Goal: Use online tool/utility: Utilize a website feature to perform a specific function

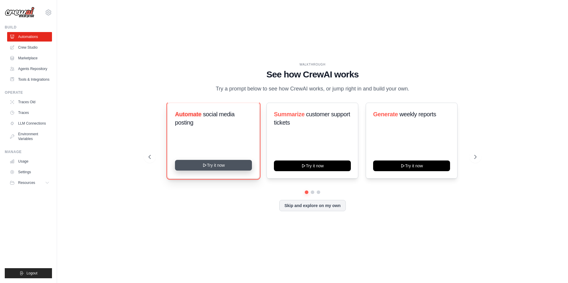
click at [223, 167] on button "Try it now" at bounding box center [213, 165] width 77 height 11
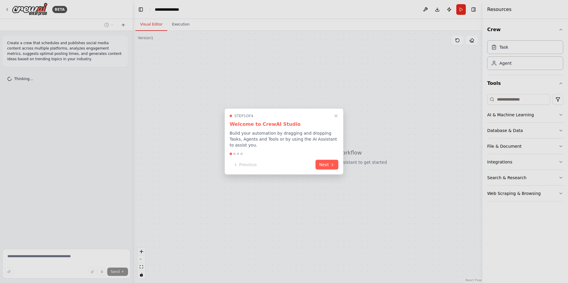
click at [337, 166] on button "Next" at bounding box center [327, 165] width 23 height 10
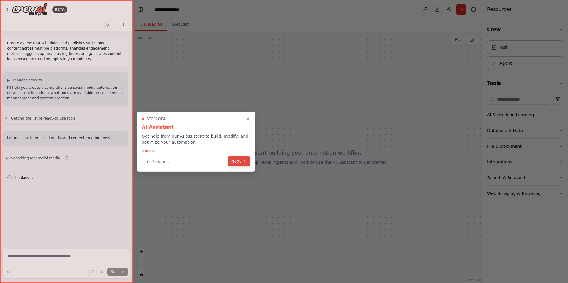
click at [244, 161] on icon at bounding box center [244, 161] width 5 height 5
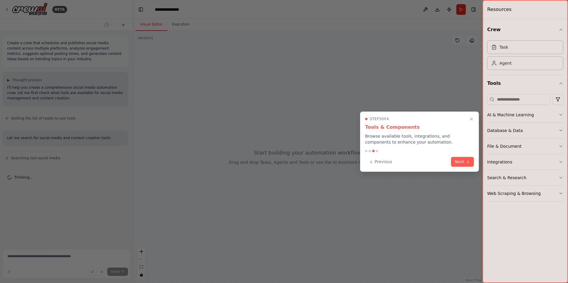
click at [462, 162] on button "Next" at bounding box center [462, 162] width 23 height 10
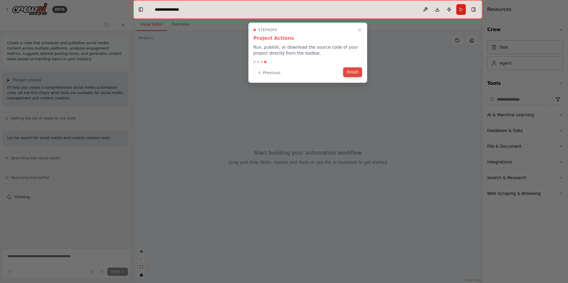
click at [348, 71] on button "Finish" at bounding box center [352, 72] width 19 height 10
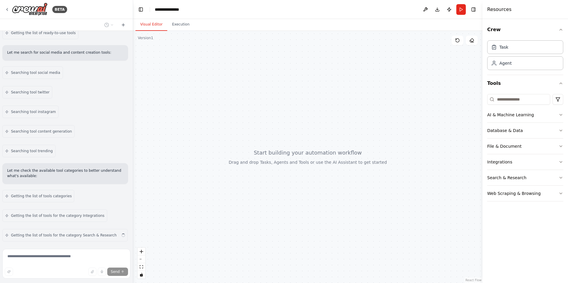
scroll to position [105, 0]
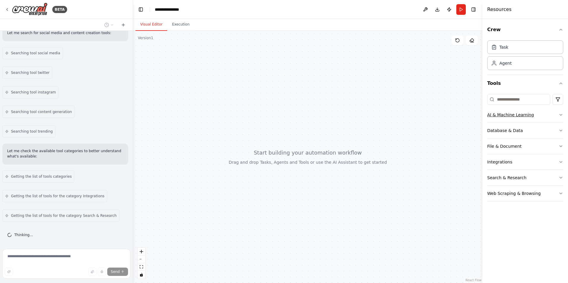
click at [528, 113] on button "AI & Machine Learning" at bounding box center [525, 114] width 76 height 15
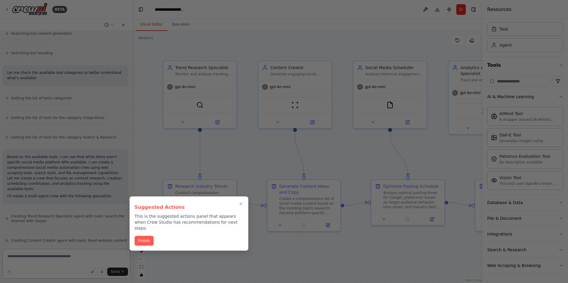
scroll to position [724, 0]
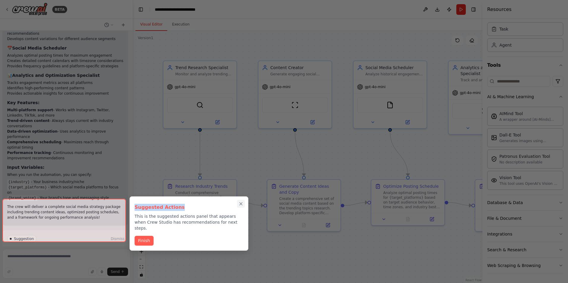
click at [238, 201] on div "Suggested Actions This is the suggested actions panel that appears when Crew St…" at bounding box center [189, 224] width 119 height 54
drag, startPoint x: 238, startPoint y: 201, endPoint x: 240, endPoint y: 207, distance: 5.8
click at [240, 207] on button "Close walkthrough" at bounding box center [240, 204] width 7 height 7
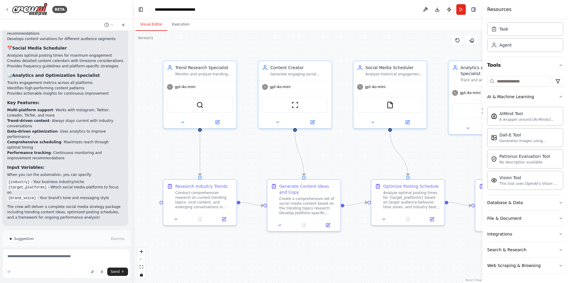
click at [58, 260] on button "Run Automation" at bounding box center [66, 265] width 119 height 10
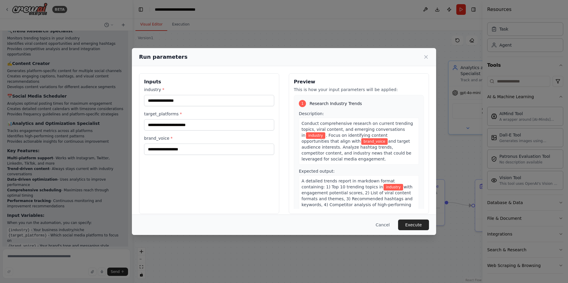
drag, startPoint x: 189, startPoint y: 91, endPoint x: 189, endPoint y: 95, distance: 4.5
click at [189, 94] on div "industry *" at bounding box center [209, 97] width 130 height 20
click at [186, 97] on input "industry *" at bounding box center [209, 100] width 130 height 11
click at [388, 150] on div "Conduct comprehensive research on current trending topics, viral content, and e…" at bounding box center [359, 141] width 120 height 47
drag, startPoint x: 298, startPoint y: 123, endPoint x: 389, endPoint y: 158, distance: 97.5
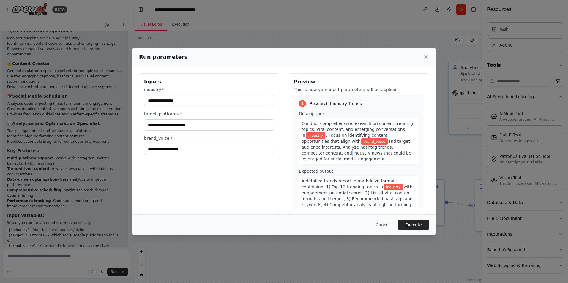
click at [389, 158] on div "Conduct comprehensive research on current trending topics, viral content, and e…" at bounding box center [359, 141] width 120 height 47
drag, startPoint x: 389, startPoint y: 158, endPoint x: 357, endPoint y: 138, distance: 38.2
copy div "Conduct comprehensive research on current trending topics, viral content, and e…"
click at [363, 63] on div "Run parameters" at bounding box center [284, 57] width 304 height 18
click at [382, 99] on div "1 Research Industry Trends Description: Conduct comprehensive research on curre…" at bounding box center [359, 158] width 130 height 127
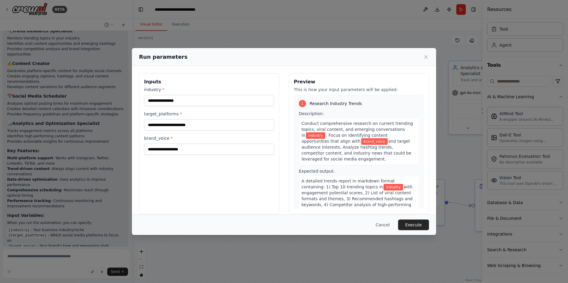
click at [371, 91] on p "This is how your input parameters will be applied:" at bounding box center [359, 90] width 130 height 6
click at [171, 97] on input "industry *" at bounding box center [209, 100] width 130 height 11
paste input "**********"
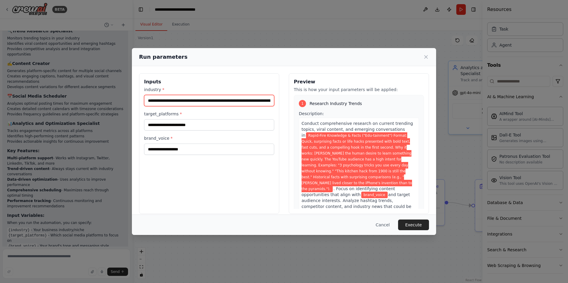
scroll to position [0, 850]
type input "**********"
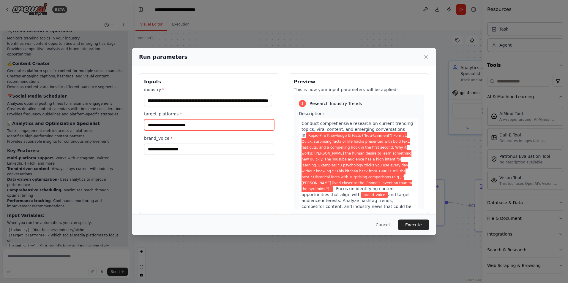
scroll to position [0, 0]
click at [227, 122] on input "target_platforms *" at bounding box center [209, 124] width 130 height 11
click at [356, 119] on div "Conduct comprehensive research on current trending topics, viral content, and e…" at bounding box center [359, 168] width 120 height 100
click at [191, 126] on input "target_platforms *" at bounding box center [209, 124] width 130 height 11
paste input "**********"
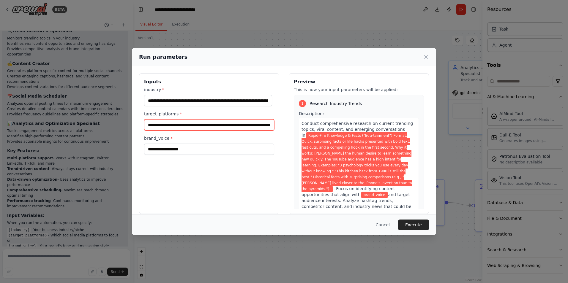
scroll to position [0, 11910]
type input "**********"
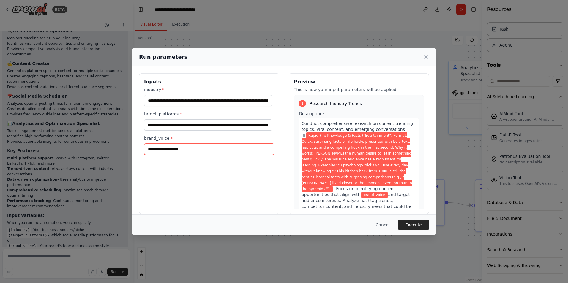
click at [179, 151] on input "brand_voice *" at bounding box center [209, 149] width 130 height 11
click at [361, 85] on h3 "Preview" at bounding box center [359, 81] width 130 height 7
click at [250, 158] on div "**********" at bounding box center [209, 143] width 140 height 141
click at [248, 150] on input "brand_voice *" at bounding box center [209, 149] width 130 height 11
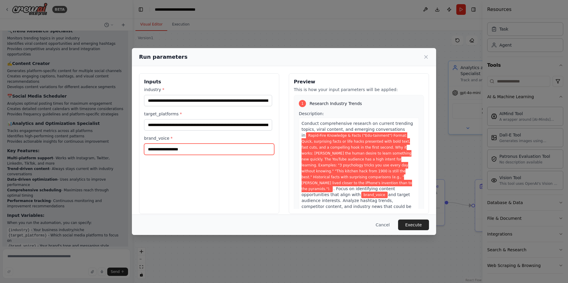
paste input "**********"
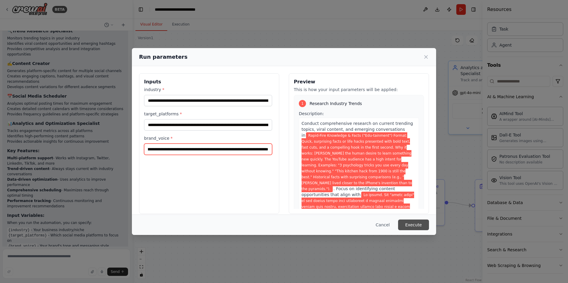
type input "**********"
click at [423, 226] on button "Execute" at bounding box center [413, 225] width 31 height 11
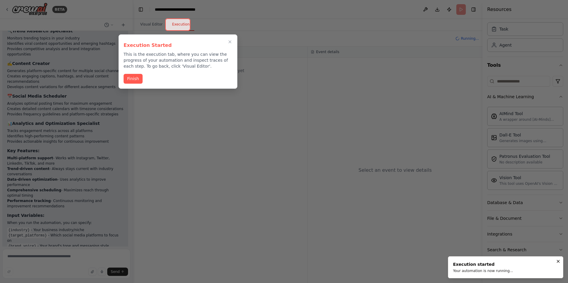
click at [135, 77] on button "Finish" at bounding box center [133, 79] width 19 height 10
